Goal: Information Seeking & Learning: Learn about a topic

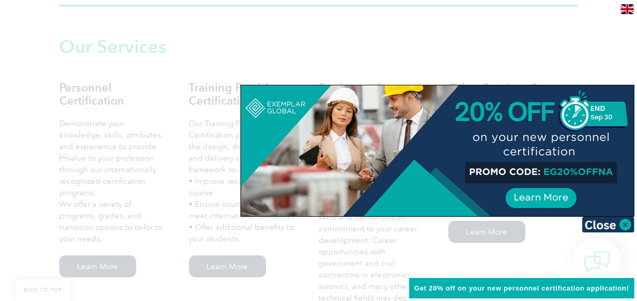
scroll to position [660, 0]
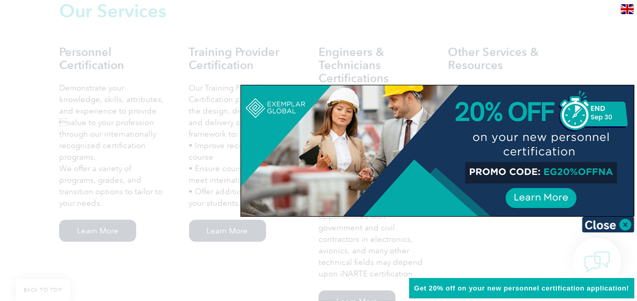
click at [575, 55] on div at bounding box center [318, 150] width 637 height 301
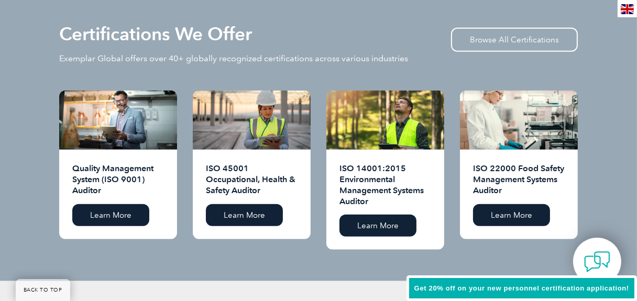
scroll to position [1005, 0]
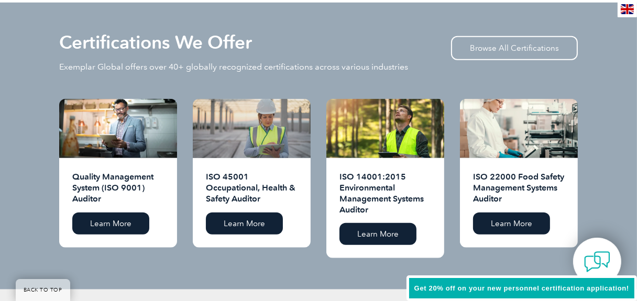
click at [244, 134] on div at bounding box center [252, 128] width 118 height 59
click at [265, 141] on div at bounding box center [252, 128] width 118 height 59
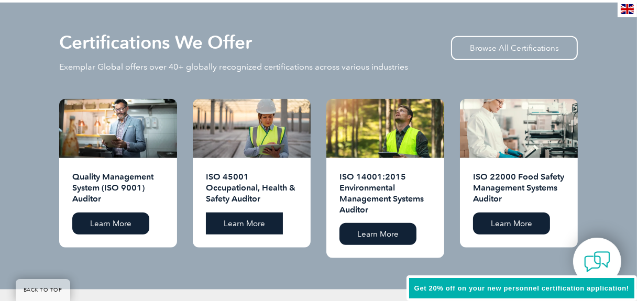
click at [259, 213] on link "Learn More" at bounding box center [244, 224] width 77 height 22
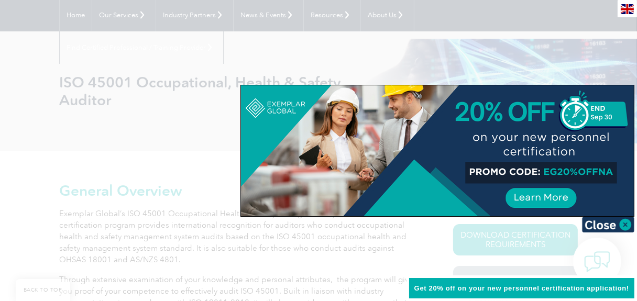
scroll to position [149, 0]
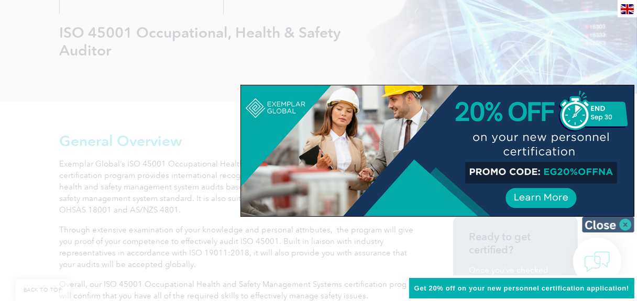
click at [625, 221] on img at bounding box center [608, 225] width 52 height 16
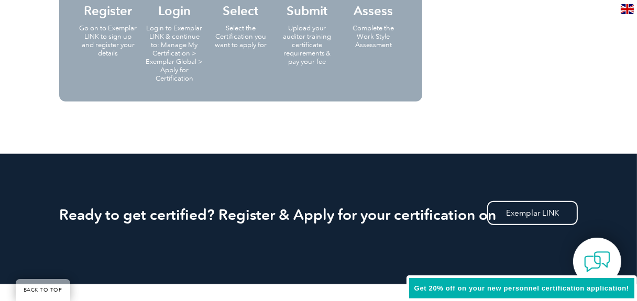
scroll to position [1311, 0]
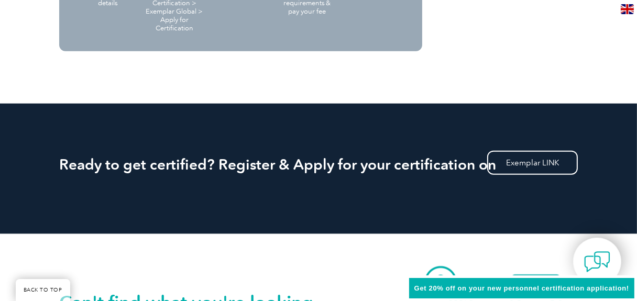
drag, startPoint x: 640, startPoint y: 71, endPoint x: 645, endPoint y: 239, distance: 167.8
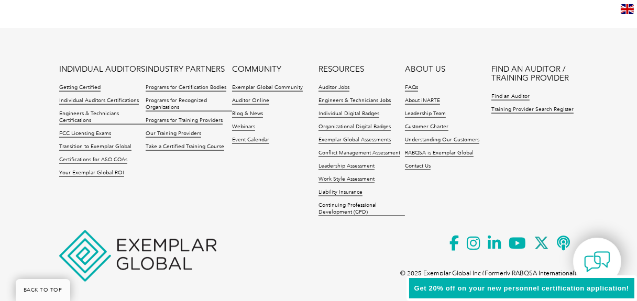
scroll to position [1667, 0]
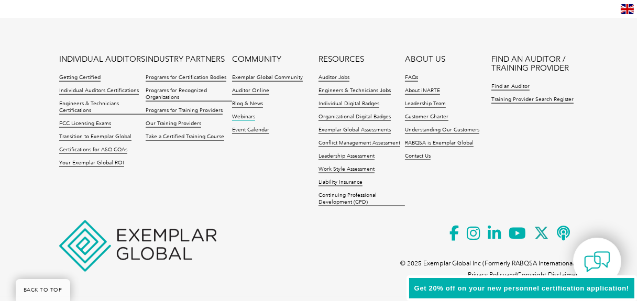
click at [247, 116] on link "Webinars" at bounding box center [243, 117] width 23 height 7
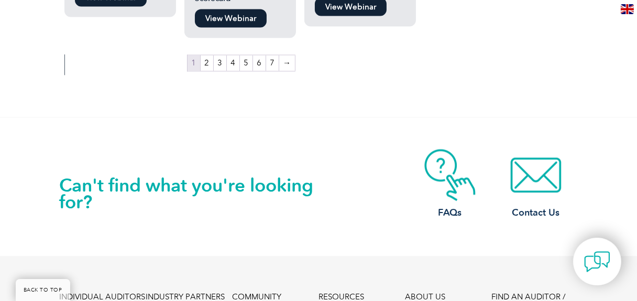
scroll to position [2165, 0]
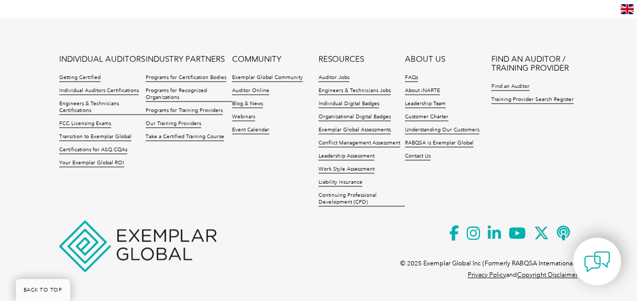
drag, startPoint x: 639, startPoint y: 15, endPoint x: 645, endPoint y: 279, distance: 264.2
